Goal: Task Accomplishment & Management: Complete application form

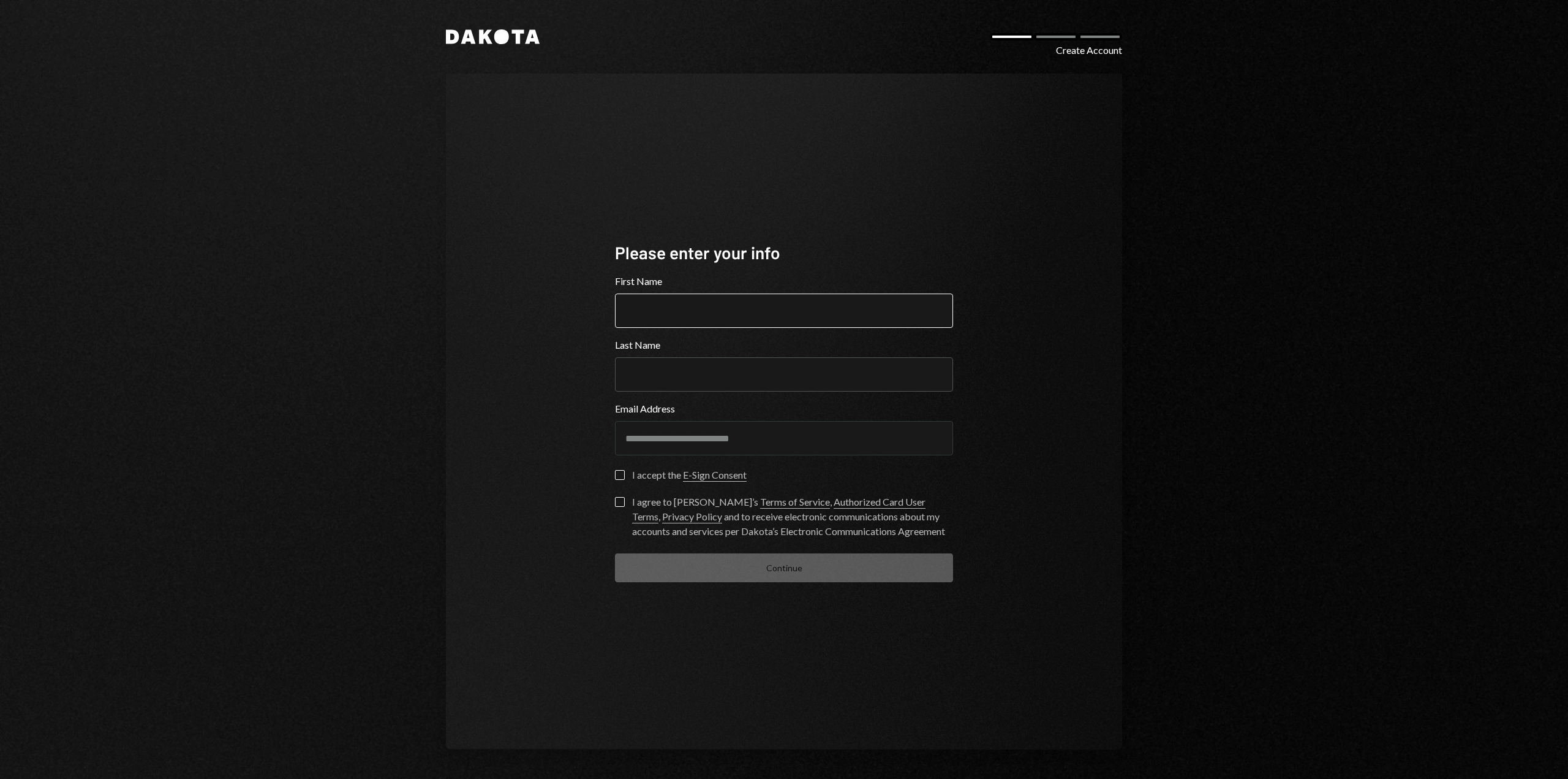
drag, startPoint x: 0, startPoint y: 0, endPoint x: 698, endPoint y: 310, distance: 763.7
click at [698, 310] on input "First Name" at bounding box center [784, 310] width 338 height 34
type input "******"
type input "*******"
type button "on"
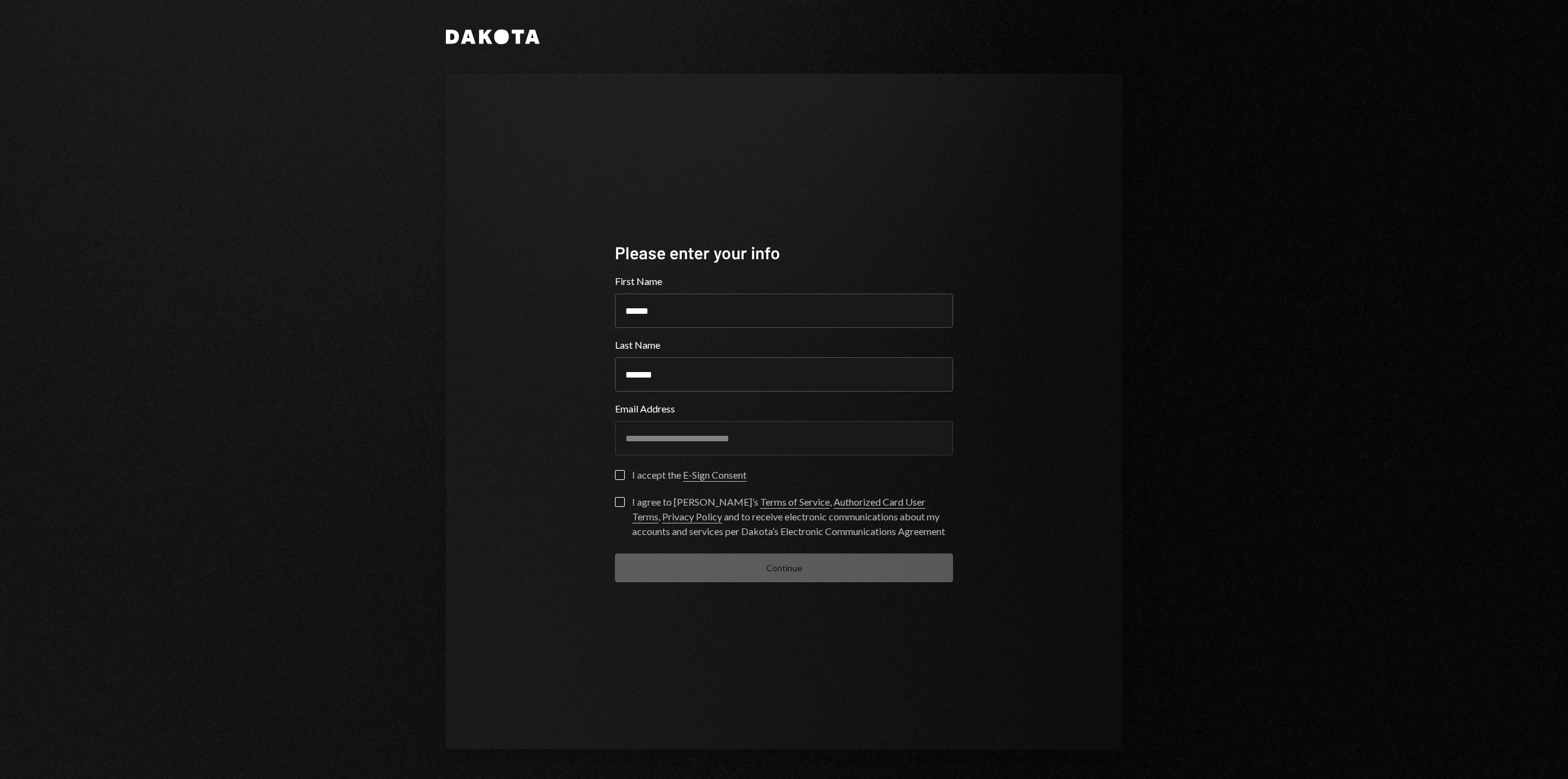
click at [645, 480] on div "I accept the E-Sign Consent" at bounding box center [689, 475] width 115 height 15
click at [625, 480] on button "on" at bounding box center [620, 475] width 10 height 10
click at [631, 497] on form "**********" at bounding box center [784, 427] width 338 height 308
click at [613, 501] on div "**********" at bounding box center [784, 412] width 368 height 440
click at [620, 502] on button "I agree to [PERSON_NAME]’s Terms of Service , Authorized Card User Terms , Priv…" at bounding box center [620, 501] width 10 height 10
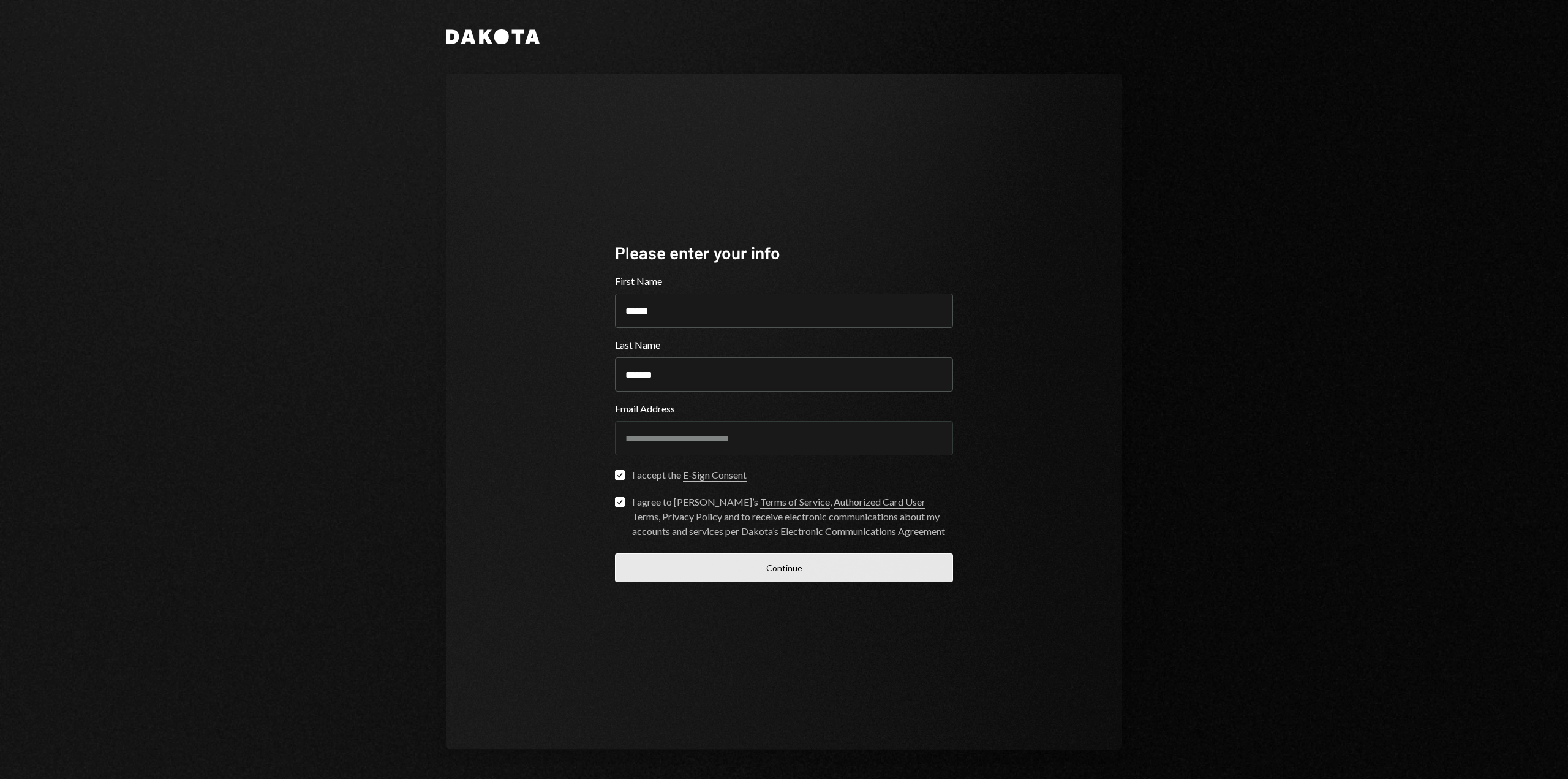
click at [782, 567] on button "Continue" at bounding box center [784, 568] width 338 height 29
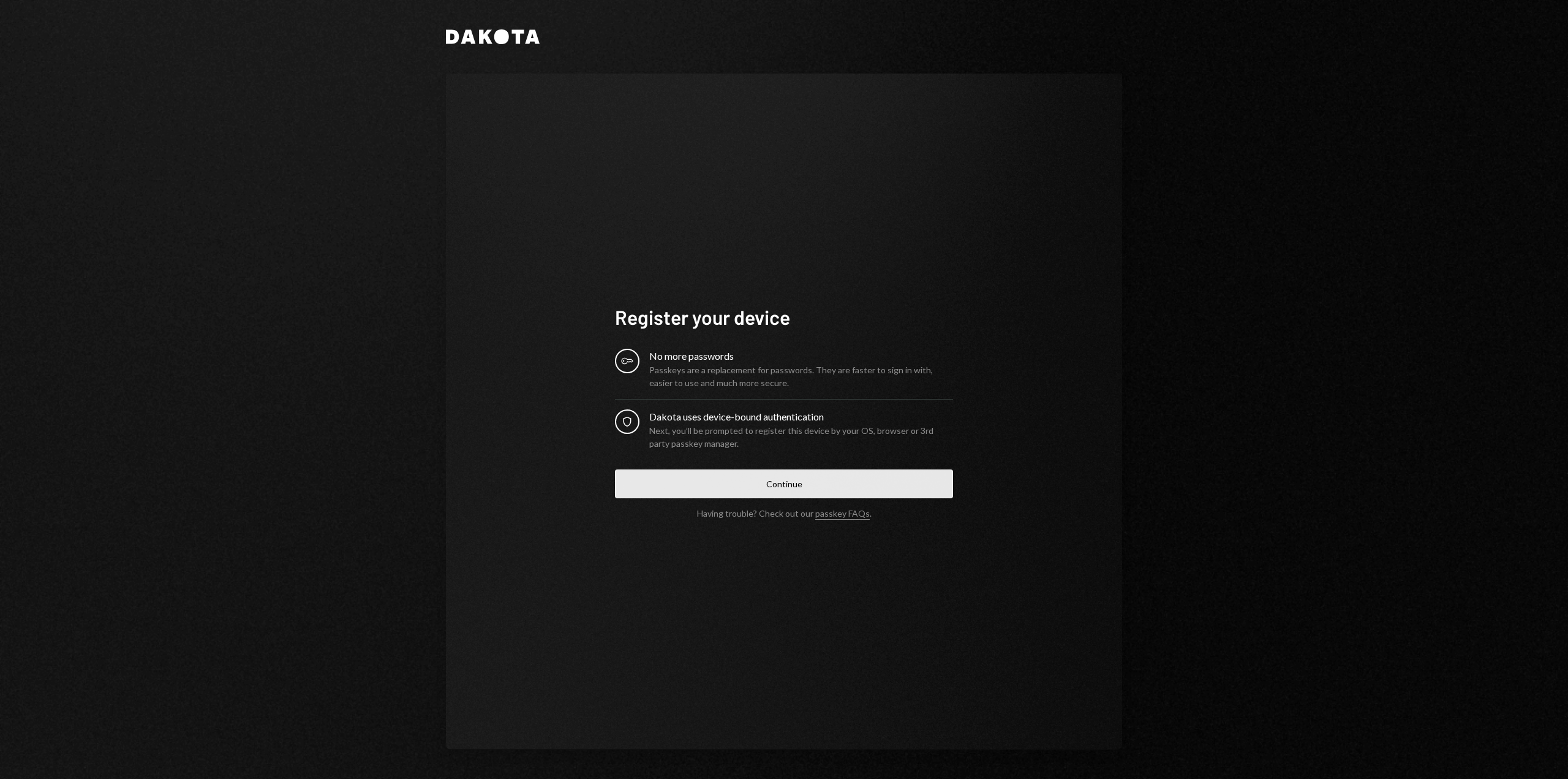
click at [791, 488] on button "Continue" at bounding box center [784, 483] width 338 height 29
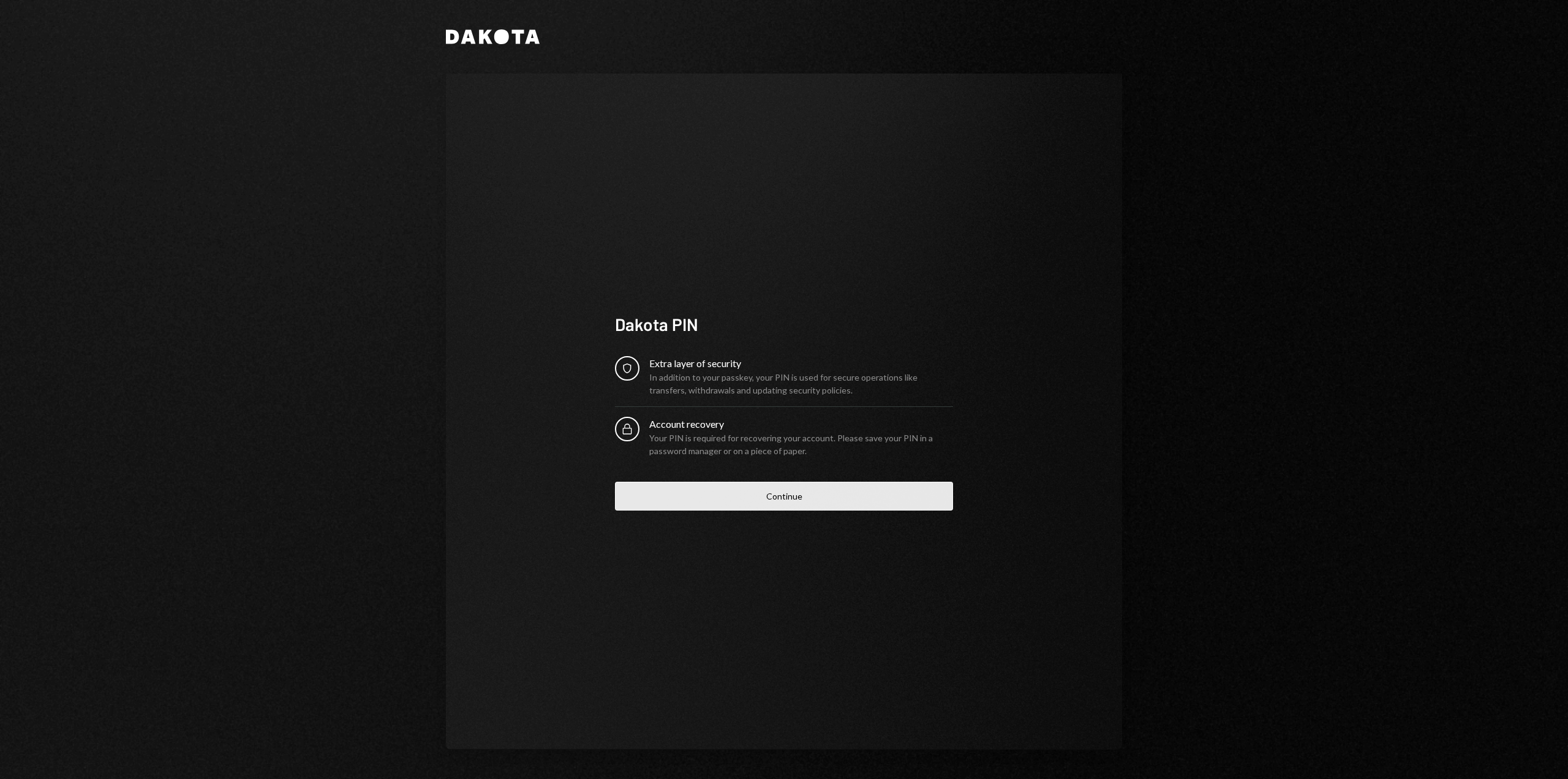
click at [765, 497] on button "Continue" at bounding box center [784, 496] width 338 height 29
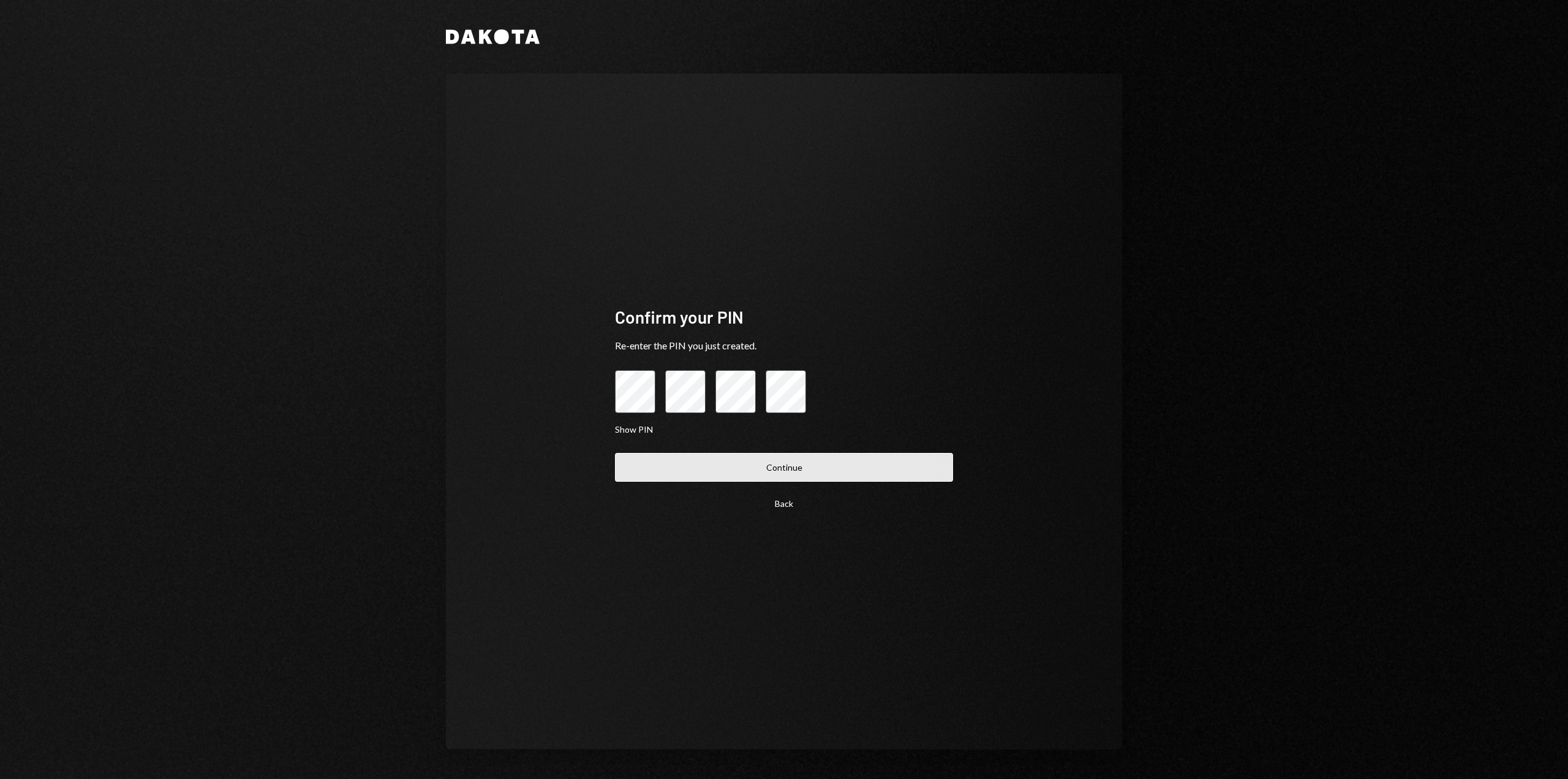
click at [793, 472] on button "Continue" at bounding box center [784, 467] width 338 height 29
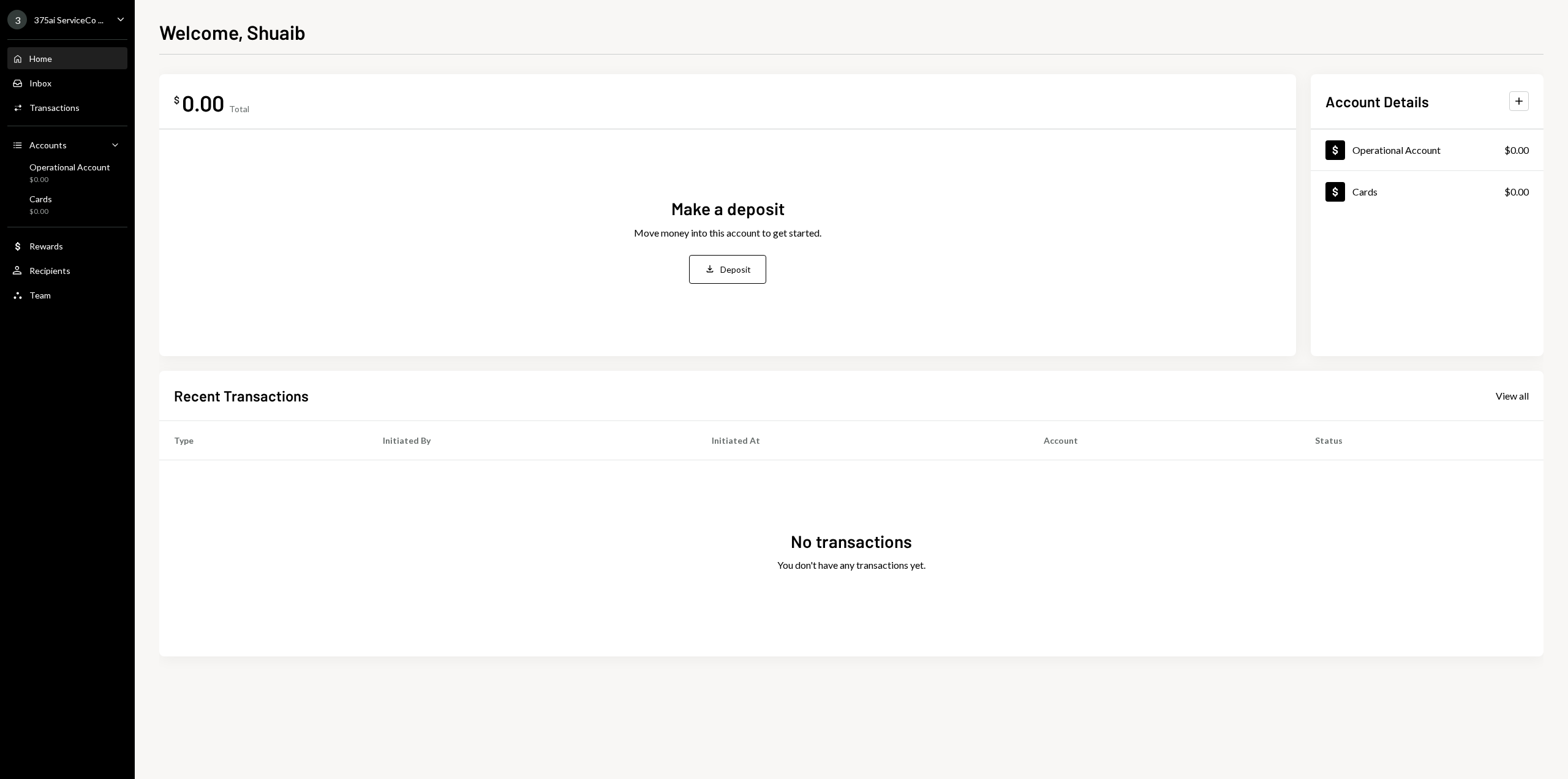
click at [105, 19] on div "3 375ai ServiceCo ... Caret Down" at bounding box center [67, 19] width 135 height 19
click at [109, 144] on icon "Caret Down" at bounding box center [115, 145] width 12 height 12
click at [109, 144] on icon "Caret Up" at bounding box center [115, 145] width 12 height 12
click at [104, 22] on div "3 375ai ServiceCo ... Caret Down" at bounding box center [67, 19] width 135 height 19
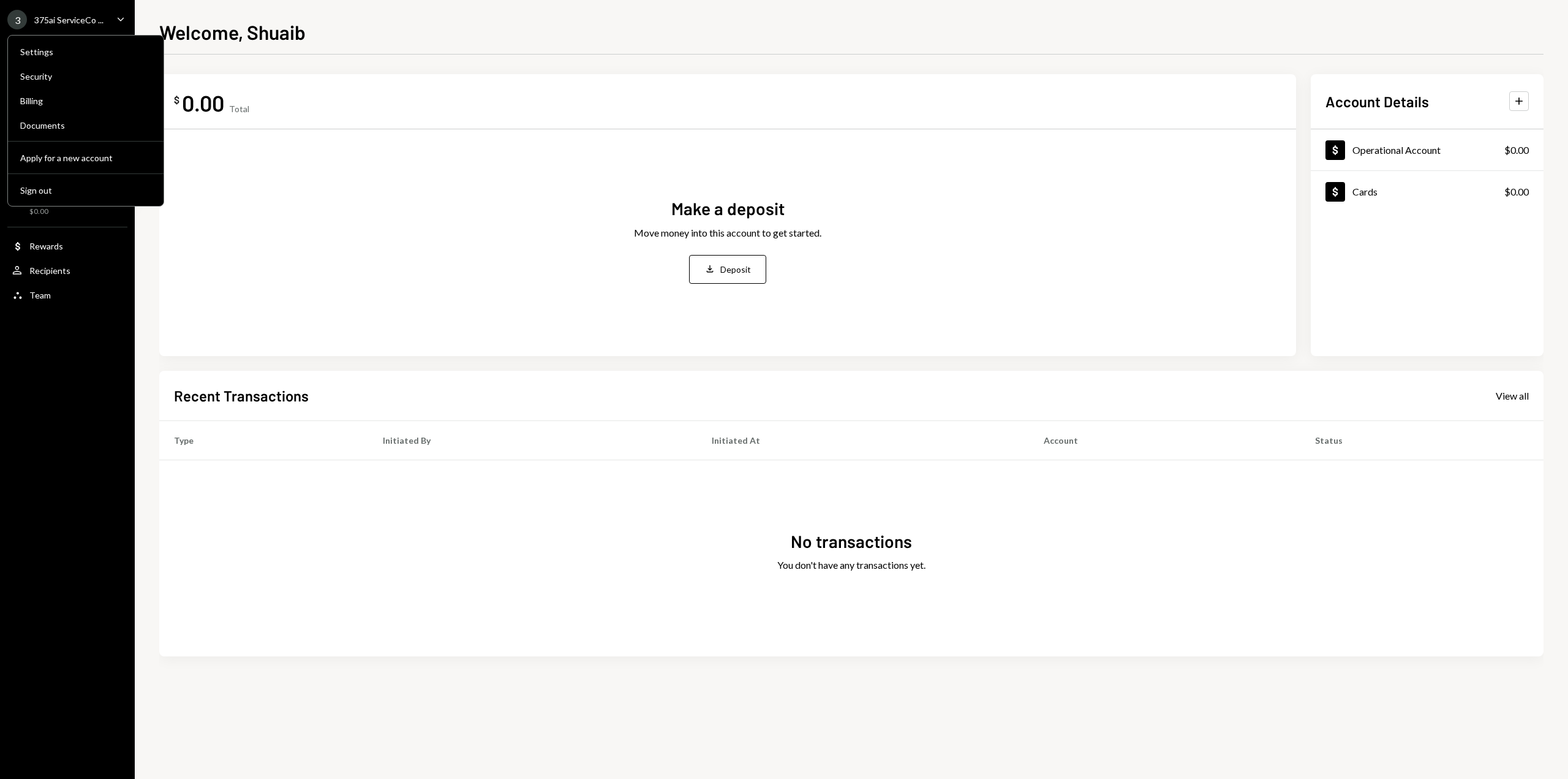
click at [104, 22] on div "3 375ai ServiceCo ... Caret Down" at bounding box center [67, 19] width 135 height 19
click at [118, 22] on icon "Caret Down" at bounding box center [120, 19] width 13 height 13
drag, startPoint x: 58, startPoint y: 322, endPoint x: 55, endPoint y: 701, distance: 379.0
click at [98, 32] on div "Home Home Inbox Inbox Activities Transactions Accounts Accounts Caret Down Oper…" at bounding box center [67, 170] width 135 height 276
click at [100, 29] on div "3 375ai ServiceCo ..." at bounding box center [55, 19] width 96 height 19
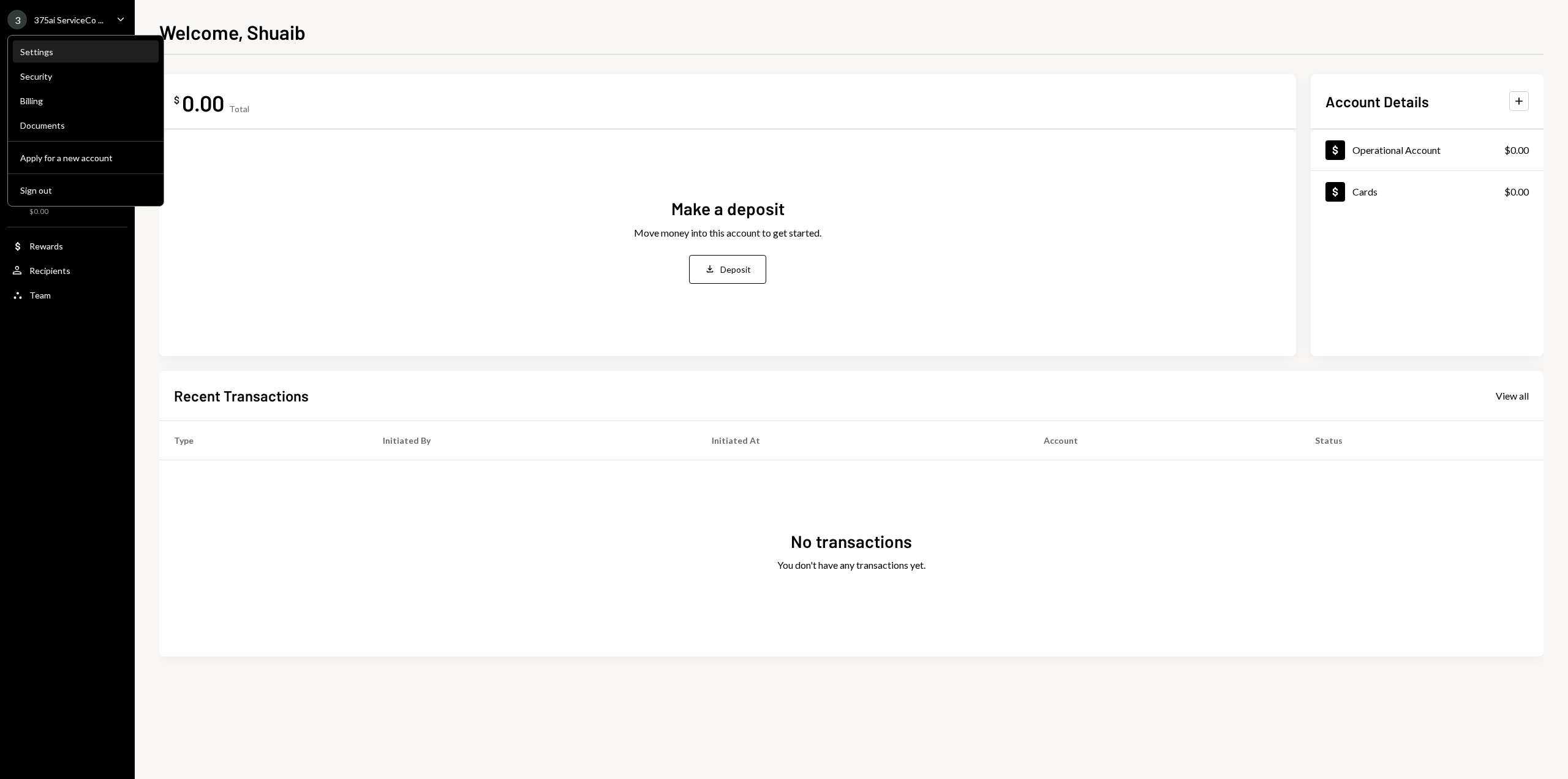
click at [90, 52] on div "Settings" at bounding box center [86, 51] width 131 height 10
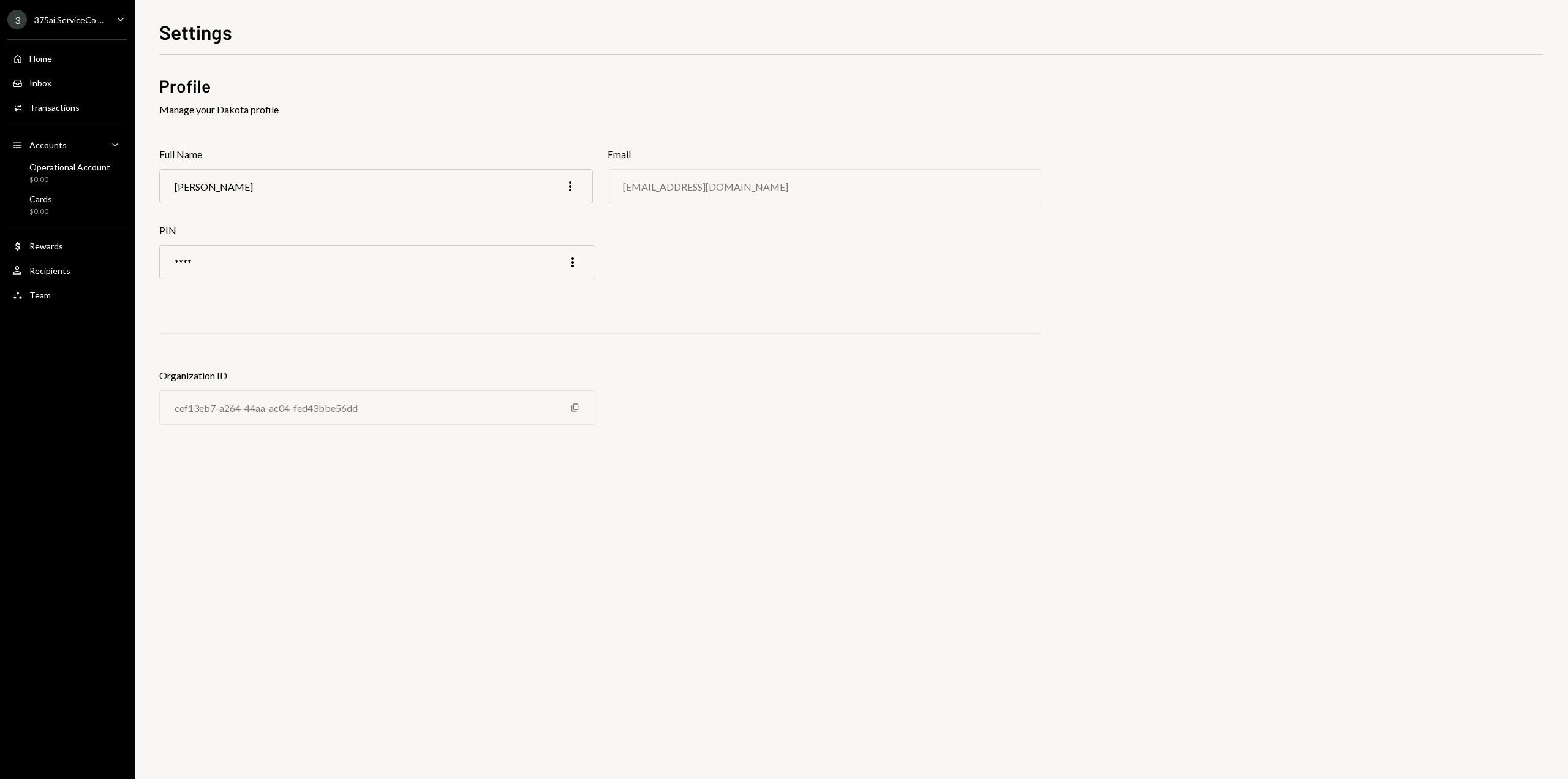
click at [57, 395] on div "3 375ai ServiceCo ... Caret Down Home Home Inbox Inbox Activities Transactions …" at bounding box center [67, 389] width 135 height 779
click at [58, 24] on div "375ai ServiceCo ..." at bounding box center [69, 19] width 69 height 10
click at [270, 70] on div "Profile Manage your Dakota profile Full Name [PERSON_NAME] More Email [EMAIL_AD…" at bounding box center [851, 262] width 1384 height 415
click at [48, 56] on div "Home" at bounding box center [41, 58] width 23 height 10
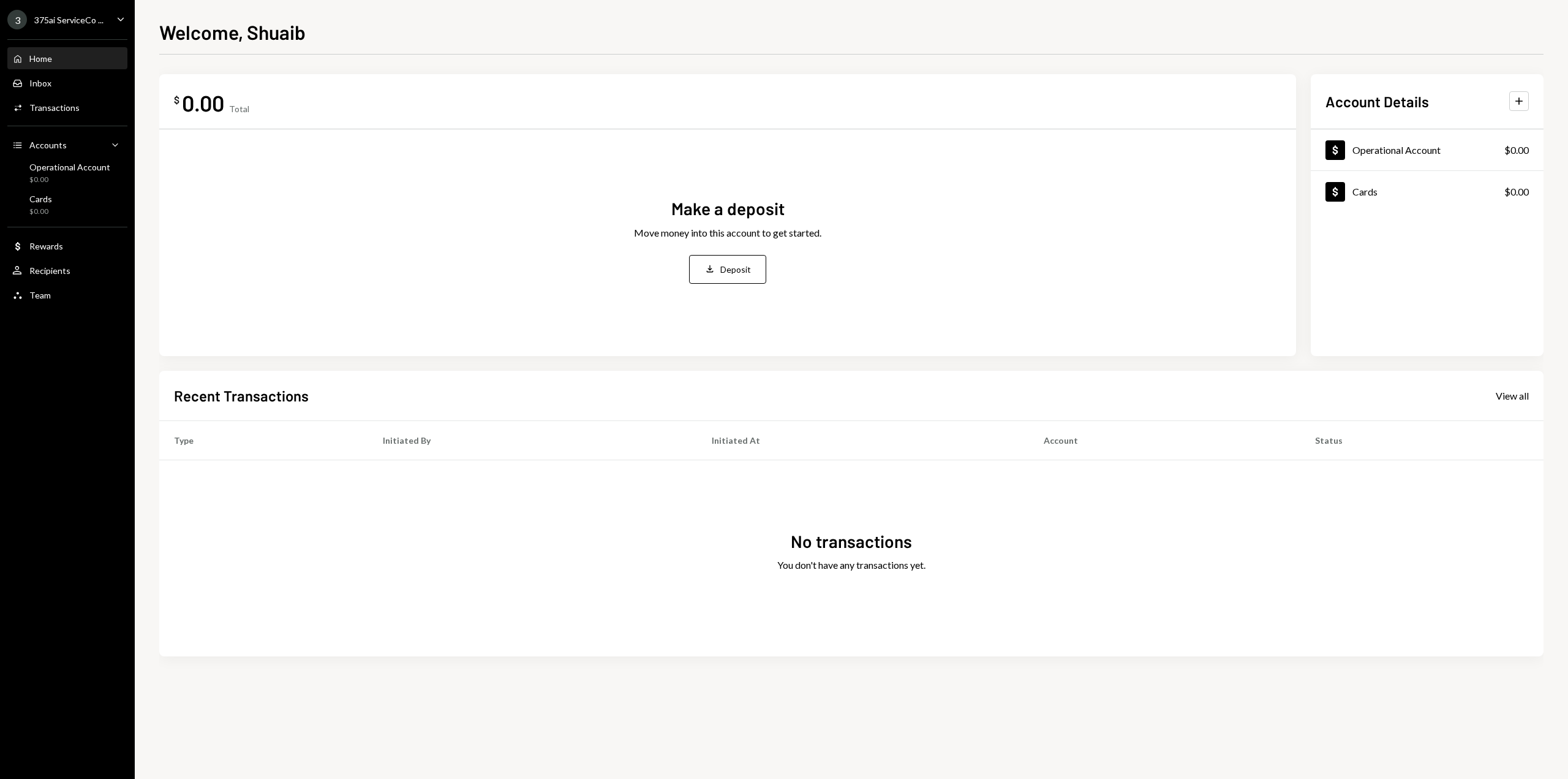
click at [1377, 94] on h2 "Account Details" at bounding box center [1377, 101] width 104 height 20
click at [1522, 101] on icon "Plus" at bounding box center [1519, 101] width 12 height 12
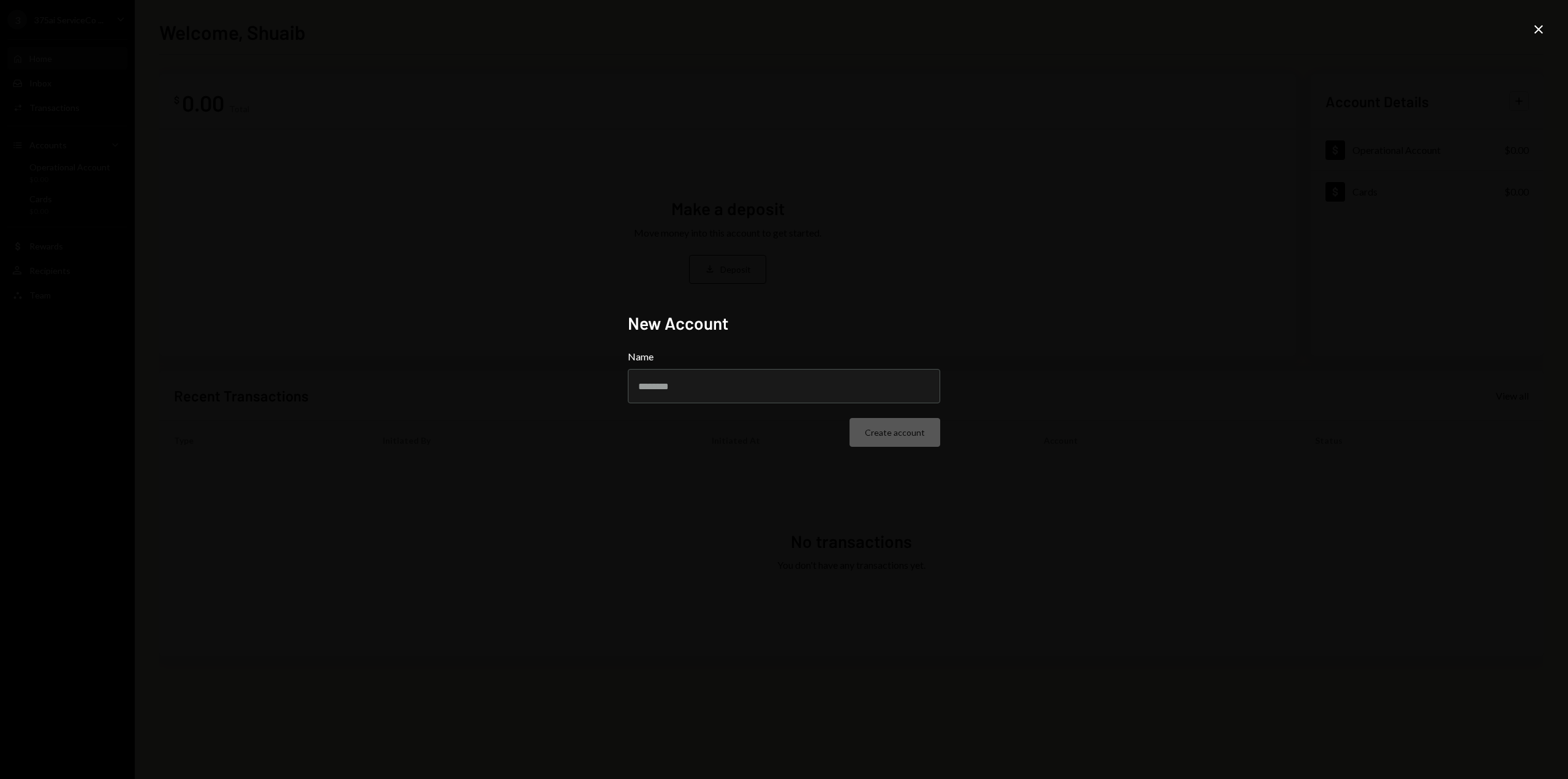
click at [1542, 30] on icon "Close" at bounding box center [1538, 29] width 15 height 15
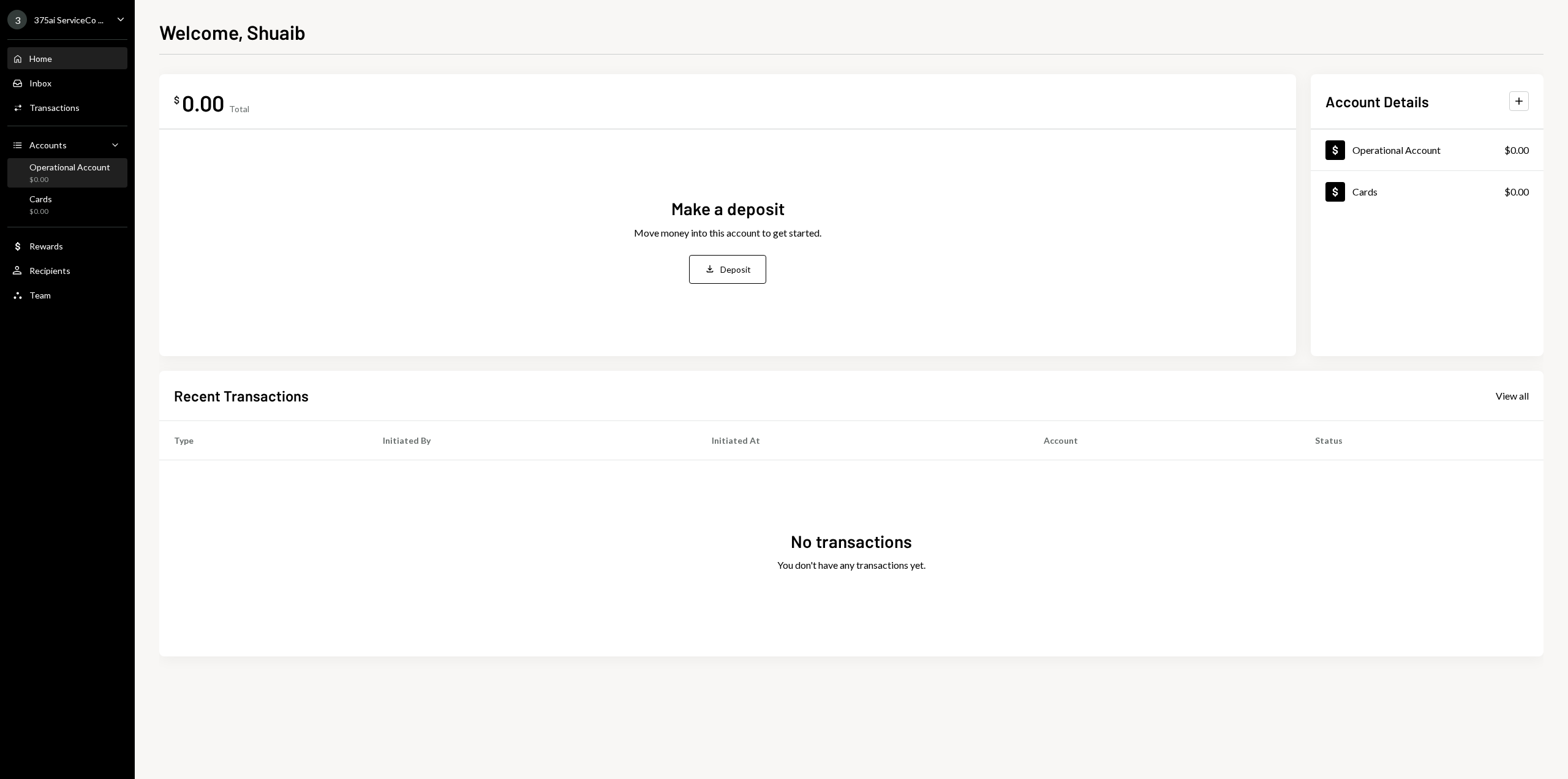
click at [68, 175] on div "$0.00" at bounding box center [70, 179] width 81 height 10
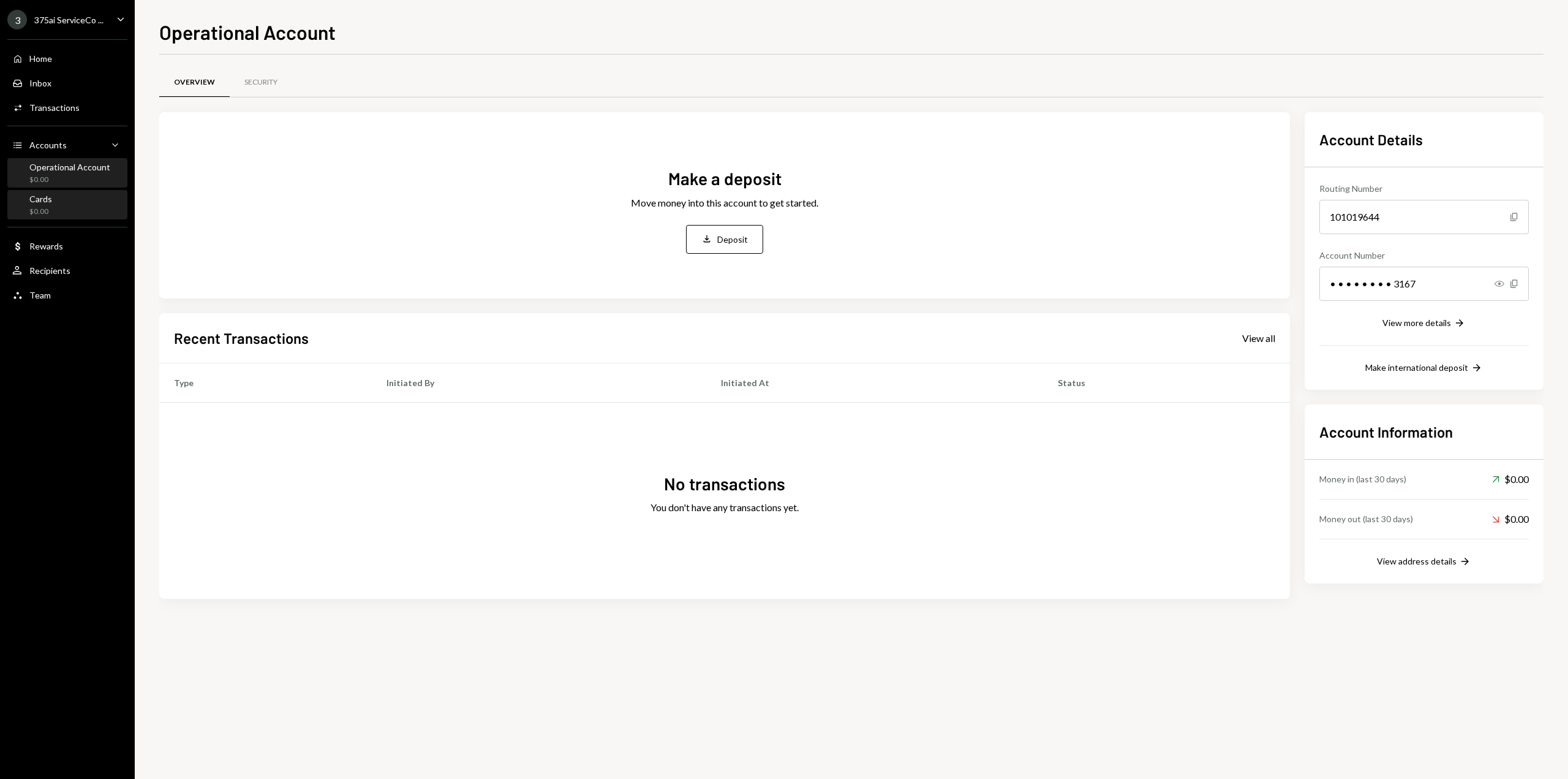
click at [69, 199] on div "Cards $0.00" at bounding box center [67, 205] width 110 height 23
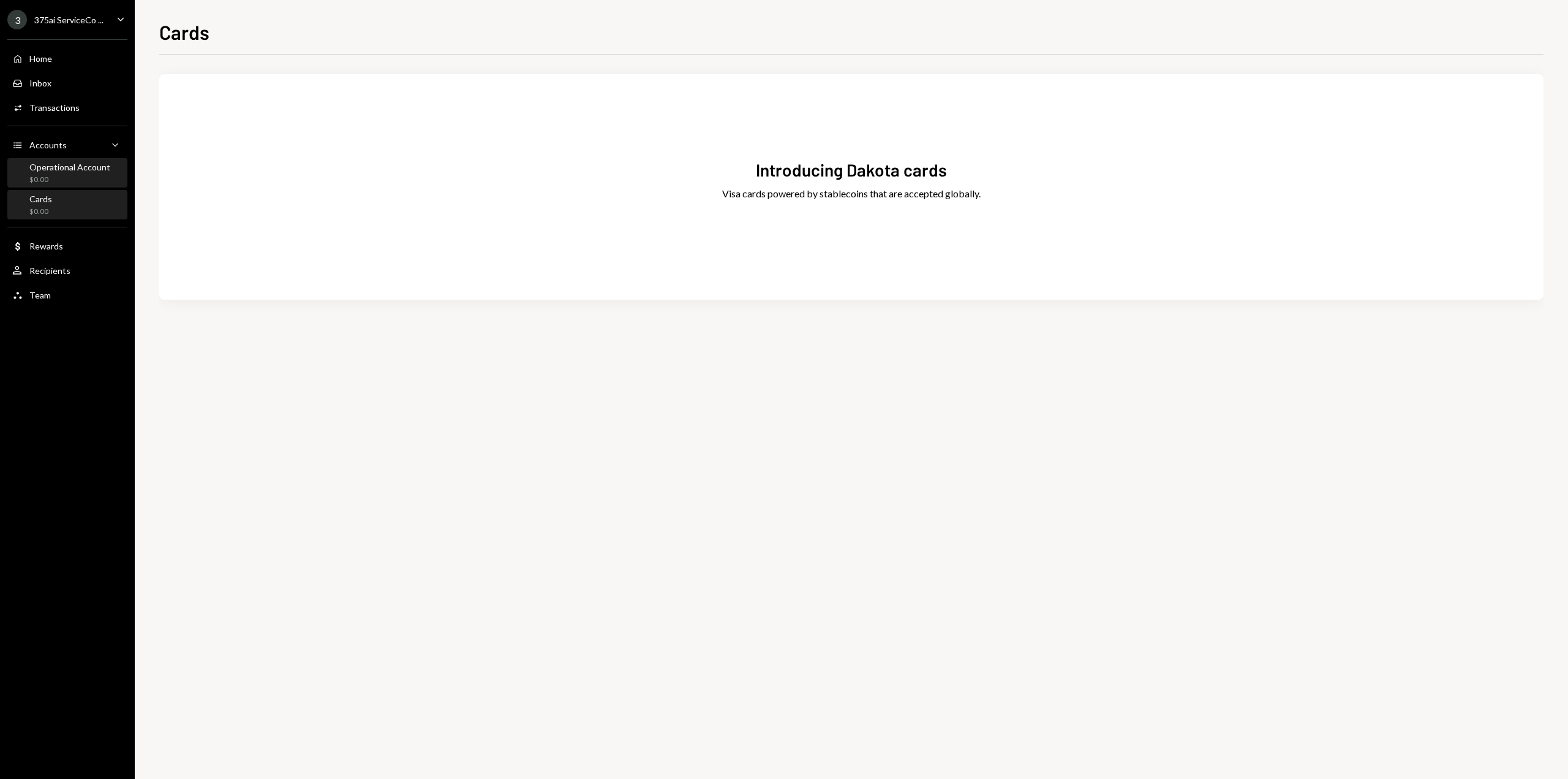
click at [76, 178] on div "$0.00" at bounding box center [70, 179] width 81 height 10
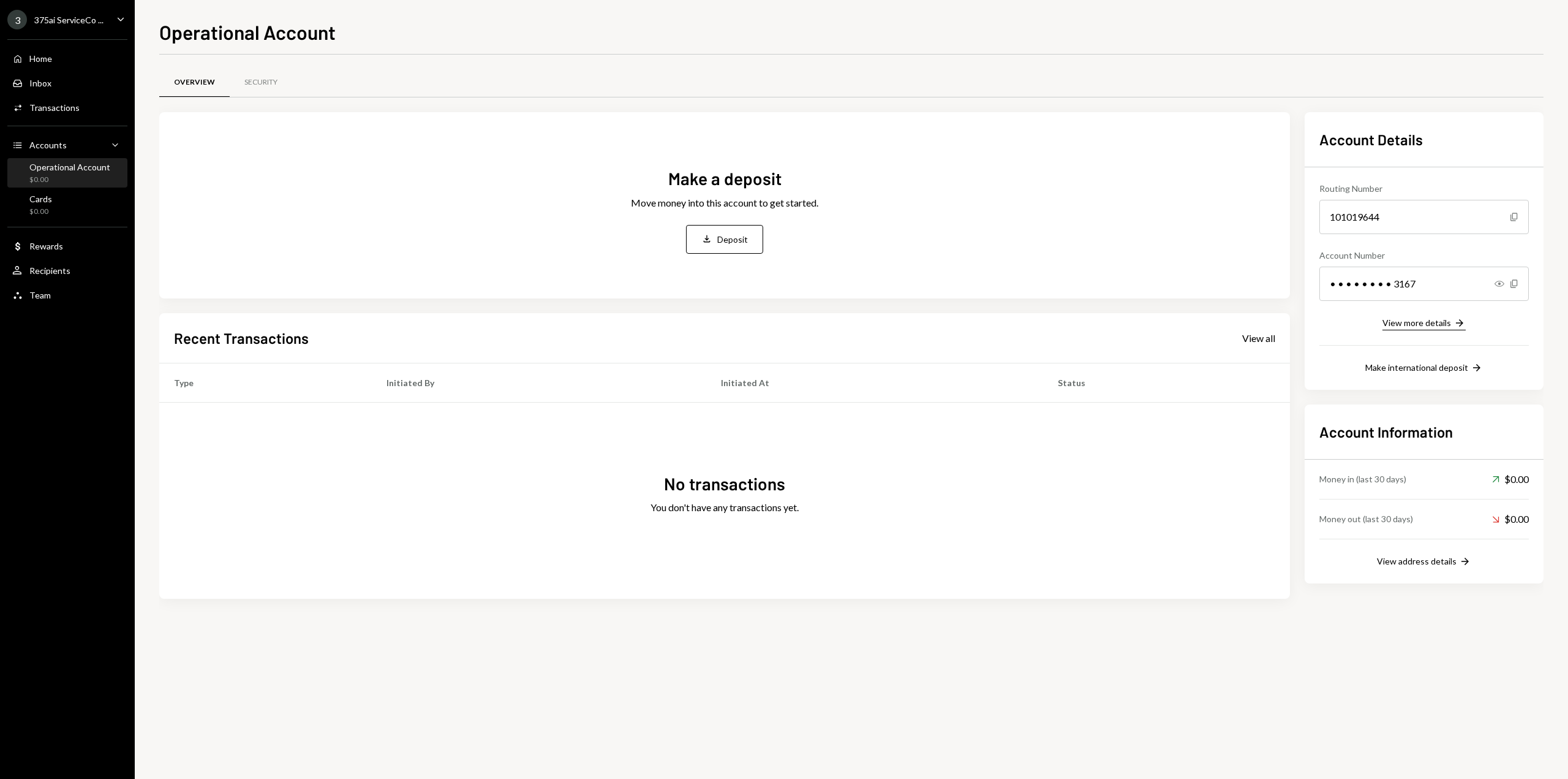
click at [1421, 328] on div "View more details" at bounding box center [1417, 322] width 69 height 10
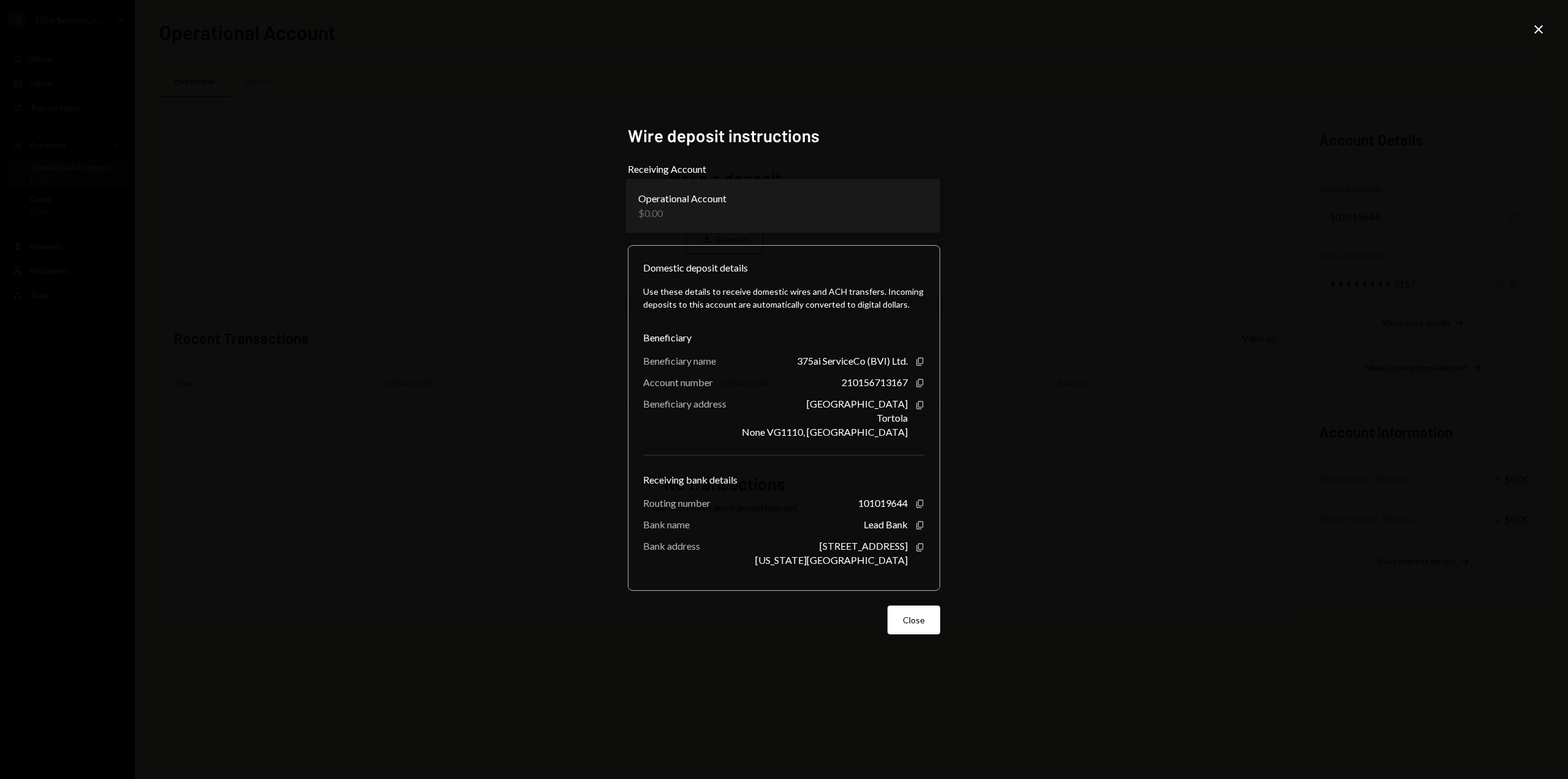
click at [819, 190] on body "**********" at bounding box center [784, 389] width 1568 height 779
click at [906, 618] on button "Close" at bounding box center [914, 620] width 53 height 29
